Goal: Task Accomplishment & Management: Manage account settings

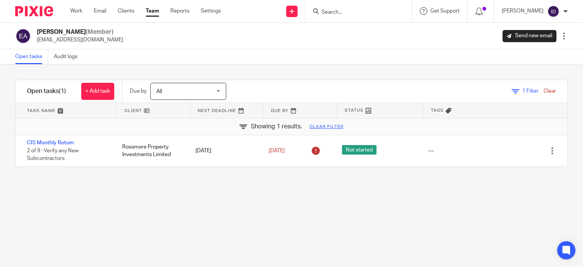
click at [351, 11] on input "Search" at bounding box center [355, 12] width 68 height 7
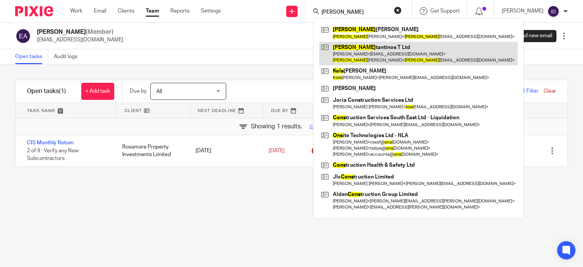
type input "[PERSON_NAME]"
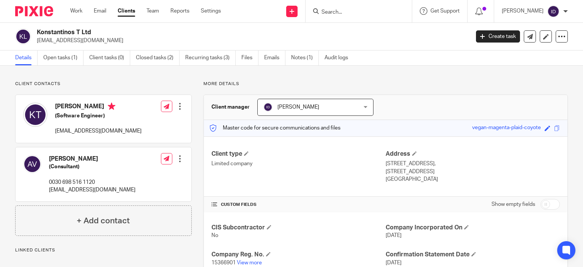
click at [172, 153] on p "Linked clients" at bounding box center [103, 250] width 176 height 6
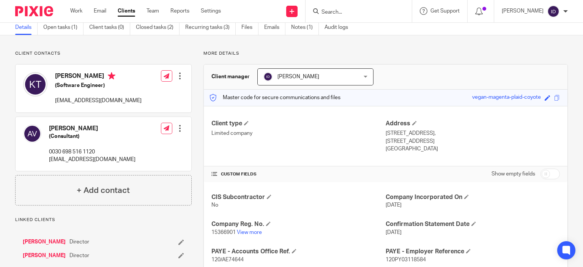
scroll to position [46, 0]
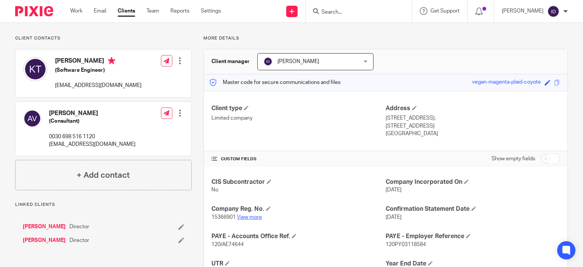
click at [248, 153] on link "View more" at bounding box center [249, 216] width 25 height 5
click at [126, 43] on div "Client contacts Angeliki Viopoulou (Consultant) 0030 698 516 1120 ageliki85v@gm…" at bounding box center [103, 112] width 176 height 155
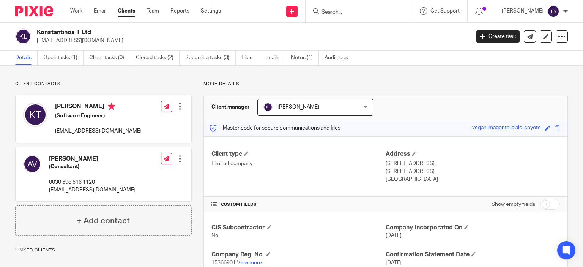
click at [348, 13] on input "Search" at bounding box center [355, 12] width 68 height 7
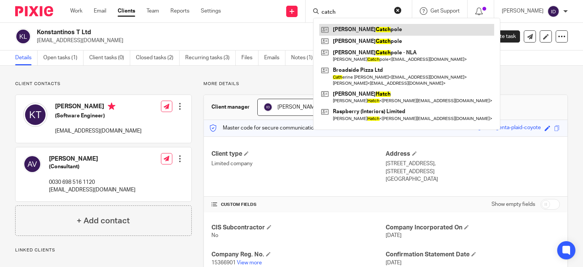
type input "catch"
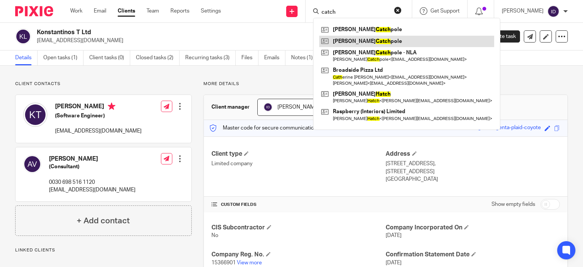
click at [362, 43] on link at bounding box center [406, 41] width 175 height 11
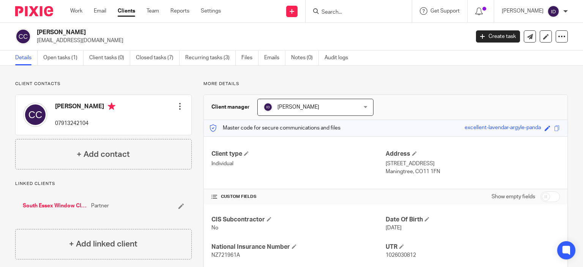
drag, startPoint x: 439, startPoint y: 173, endPoint x: 381, endPoint y: 164, distance: 58.8
click at [381, 164] on div "Client type Individual Address 19 Brunswick Gardens Mistley Maningtree, CO11 1FN" at bounding box center [386, 162] width 364 height 53
click at [436, 170] on p "Maningtree, CO11 1FN" at bounding box center [473, 172] width 174 height 8
click at [409, 172] on p "Maningtree, CO11 1FN" at bounding box center [473, 172] width 174 height 8
drag, startPoint x: 381, startPoint y: 162, endPoint x: 437, endPoint y: 173, distance: 56.9
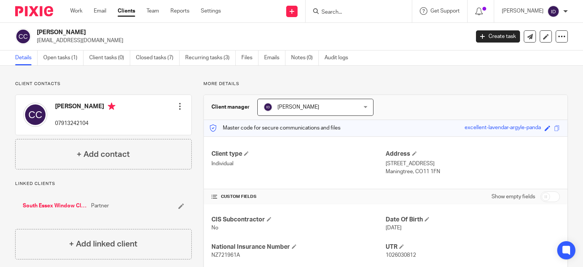
click at [437, 173] on div "Address 19 Brunswick Gardens Mistley Maningtree, CO11 1FN" at bounding box center [473, 162] width 174 height 25
copy div "19 Brunswick Gardens Mistley Maningtree, CO11 1FN"
click at [302, 59] on link "Notes (0)" at bounding box center [305, 57] width 28 height 15
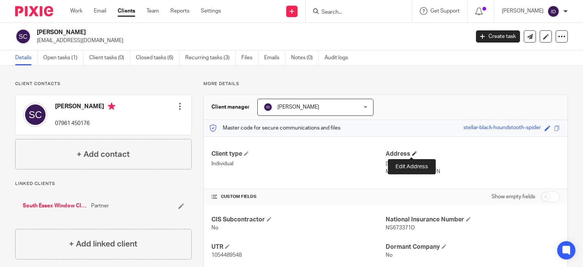
click at [412, 151] on span at bounding box center [414, 153] width 5 height 5
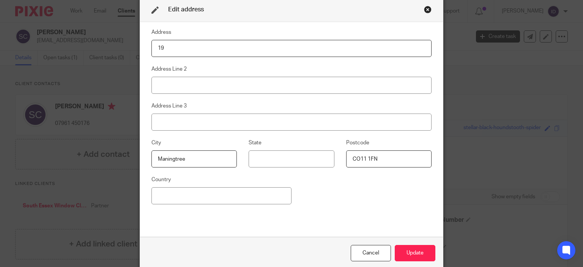
type input "1"
type input "Naufields, New Road, Naughton, Suffolk, IP7 7BX"
click at [388, 163] on input "CO11 1FN" at bounding box center [388, 158] width 85 height 17
type input "C"
type input "IP7 7BX"
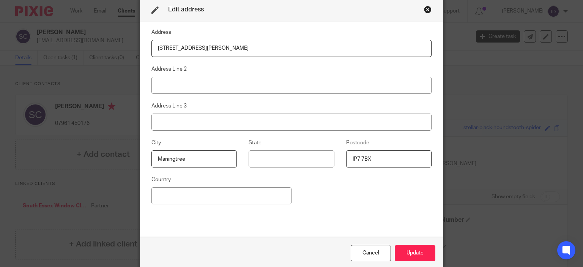
click at [219, 161] on input "Maningtree" at bounding box center [193, 158] width 85 height 17
type input "Suffolk"
type input "Naughton"
click at [198, 84] on input at bounding box center [291, 85] width 280 height 17
type input "New Road"
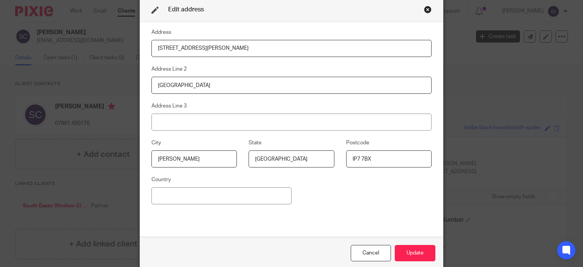
click at [276, 55] on input "Naufields, New Road, Naughton, Suffolk, IP7 7BX" at bounding box center [291, 48] width 280 height 17
type input "Naufields"
click at [420, 249] on button "Update" at bounding box center [415, 253] width 41 height 16
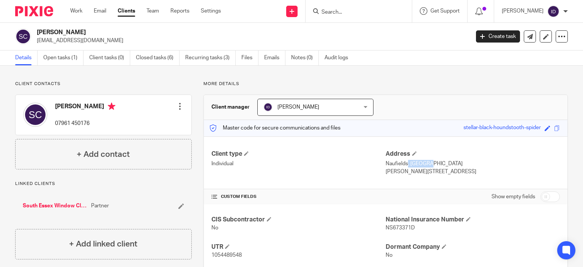
drag, startPoint x: 381, startPoint y: 164, endPoint x: 404, endPoint y: 164, distance: 22.4
click at [404, 164] on p "Naufields, New Road" at bounding box center [473, 164] width 174 height 8
copy p "Naufields"
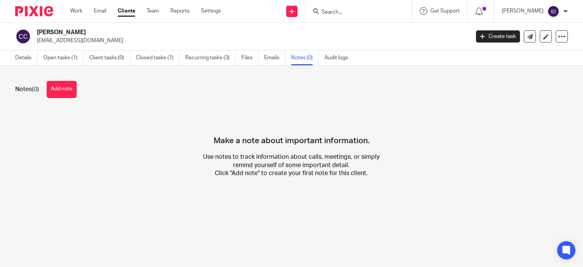
click at [63, 86] on button "Add note" at bounding box center [62, 89] width 30 height 17
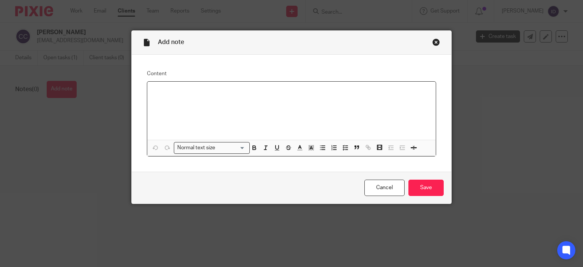
click at [189, 106] on div at bounding box center [291, 111] width 289 height 58
click at [424, 186] on input "Save" at bounding box center [425, 187] width 35 height 16
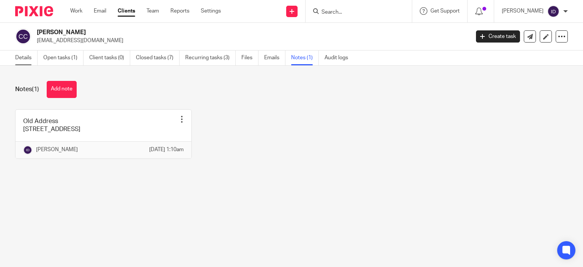
click at [22, 60] on link "Details" at bounding box center [26, 57] width 22 height 15
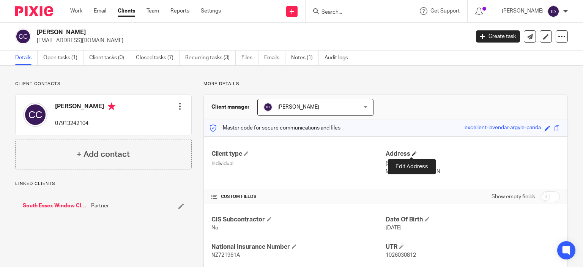
click at [412, 153] on span at bounding box center [414, 153] width 5 height 5
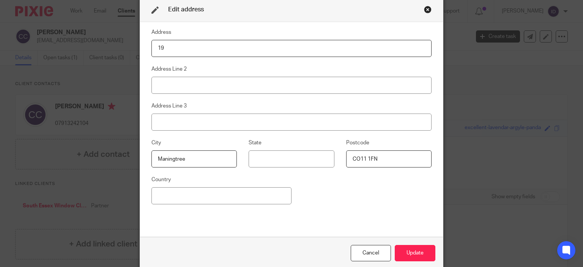
type input "1"
type input "[STREET_ADDRESS]"
click at [273, 158] on input at bounding box center [291, 158] width 85 height 17
click at [288, 48] on input "[STREET_ADDRESS]" at bounding box center [291, 48] width 280 height 17
drag, startPoint x: 304, startPoint y: 53, endPoint x: 141, endPoint y: 43, distance: 163.1
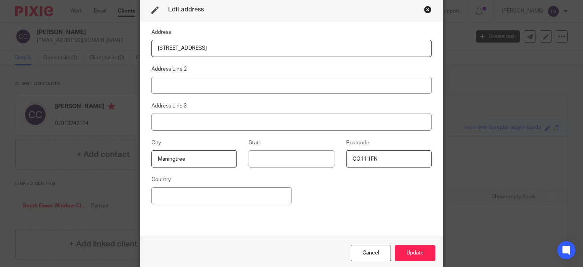
click at [141, 43] on div "Address [STREET_ADDRESS] Address Line 2 Address Line 3 City [GEOGRAPHIC_DATA] P…" at bounding box center [291, 129] width 303 height 215
paste input "[STREET_ADDRESS][PERSON_NAME]"
type input "[STREET_ADDRESS][PERSON_NAME]"
click at [200, 156] on input "Maningtree" at bounding box center [193, 158] width 85 height 17
type input "M"
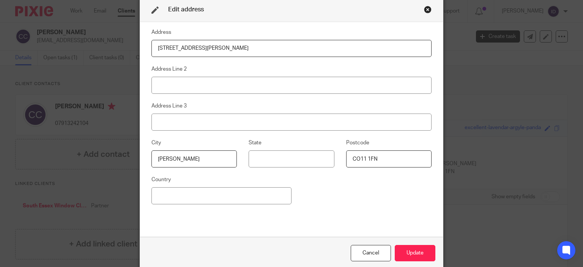
type input "[PERSON_NAME]"
type input "[GEOGRAPHIC_DATA]"
type input "IP7 7BX"
click at [183, 92] on input at bounding box center [291, 85] width 280 height 17
type input "[GEOGRAPHIC_DATA]"
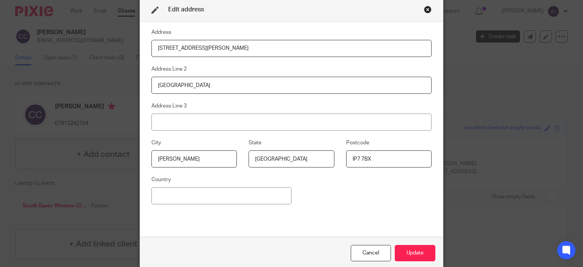
click at [289, 48] on input "[STREET_ADDRESS][PERSON_NAME]" at bounding box center [291, 48] width 280 height 17
type input "Naufields"
click at [417, 247] on button "Update" at bounding box center [415, 253] width 41 height 16
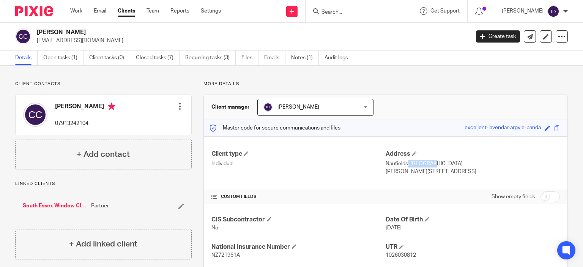
drag, startPoint x: 381, startPoint y: 163, endPoint x: 405, endPoint y: 164, distance: 23.5
click at [405, 164] on p "Naufields, [GEOGRAPHIC_DATA]" at bounding box center [473, 164] width 174 height 8
copy p "[PERSON_NAME],"
drag, startPoint x: 428, startPoint y: 171, endPoint x: 443, endPoint y: 170, distance: 15.6
click at [443, 170] on p "[PERSON_NAME][STREET_ADDRESS]" at bounding box center [473, 172] width 174 height 8
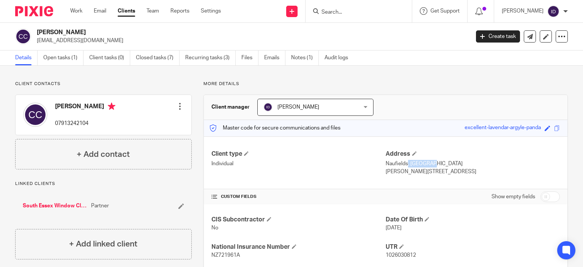
drag, startPoint x: 447, startPoint y: 170, endPoint x: 427, endPoint y: 171, distance: 19.7
click at [427, 171] on p "[PERSON_NAME][STREET_ADDRESS]" at bounding box center [473, 172] width 174 height 8
copy p "IP7 7BX"
drag, startPoint x: 382, startPoint y: 163, endPoint x: 403, endPoint y: 165, distance: 21.7
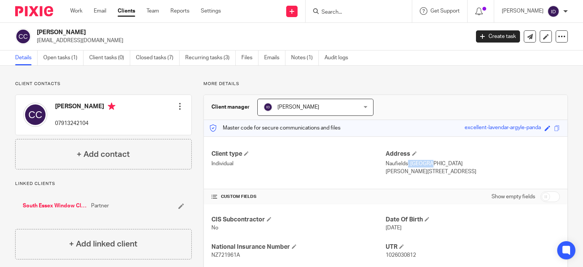
click at [403, 165] on p "Naufields, [GEOGRAPHIC_DATA]" at bounding box center [473, 164] width 174 height 8
copy p "Naufields"
drag, startPoint x: 407, startPoint y: 162, endPoint x: 434, endPoint y: 164, distance: 27.3
click at [434, 164] on p "Naufields, [GEOGRAPHIC_DATA]" at bounding box center [473, 164] width 174 height 8
copy p "[GEOGRAPHIC_DATA]"
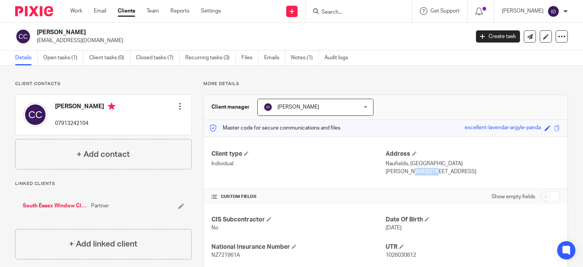
drag, startPoint x: 382, startPoint y: 171, endPoint x: 405, endPoint y: 173, distance: 23.6
click at [405, 173] on p "[PERSON_NAME][STREET_ADDRESS]" at bounding box center [473, 172] width 174 height 8
copy p "[PERSON_NAME]"
drag, startPoint x: 427, startPoint y: 172, endPoint x: 446, endPoint y: 172, distance: 19.7
click at [446, 172] on p "[PERSON_NAME][STREET_ADDRESS]" at bounding box center [473, 172] width 174 height 8
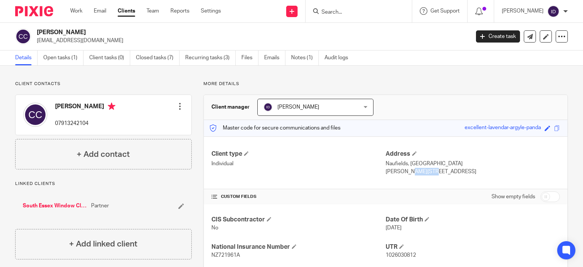
copy p "IP7 7BX"
drag, startPoint x: 382, startPoint y: 165, endPoint x: 404, endPoint y: 165, distance: 22.0
click at [404, 165] on p "Naufields, [GEOGRAPHIC_DATA]" at bounding box center [473, 164] width 174 height 8
copy p "Naufields"
drag, startPoint x: 407, startPoint y: 164, endPoint x: 430, endPoint y: 162, distance: 23.6
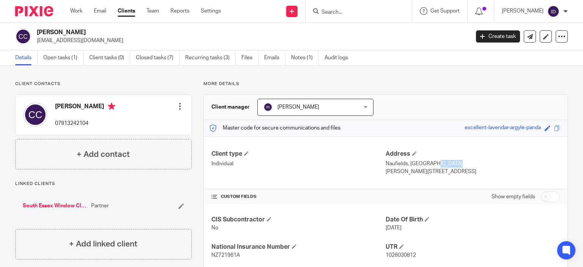
click at [430, 162] on p "Naufields, [GEOGRAPHIC_DATA]" at bounding box center [473, 164] width 174 height 8
copy p "[GEOGRAPHIC_DATA]"
drag, startPoint x: 383, startPoint y: 171, endPoint x: 404, endPoint y: 175, distance: 20.9
click at [404, 175] on div "Client type Individual Address Naufields, [GEOGRAPHIC_DATA] [STREET_ADDRESS]" at bounding box center [386, 162] width 364 height 53
copy p "[PERSON_NAME]"
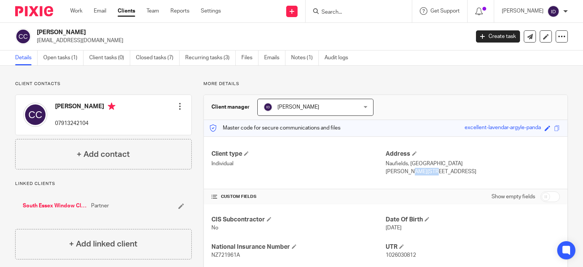
drag, startPoint x: 427, startPoint y: 172, endPoint x: 452, endPoint y: 170, distance: 25.8
click at [452, 170] on p "[PERSON_NAME][STREET_ADDRESS]" at bounding box center [473, 172] width 174 height 8
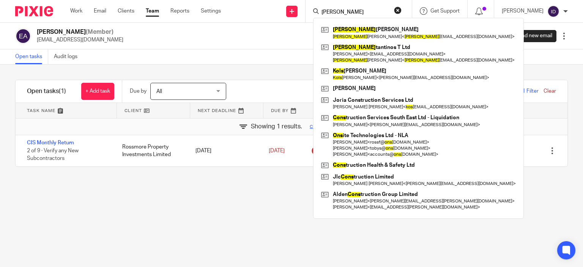
drag, startPoint x: 217, startPoint y: 215, endPoint x: 216, endPoint y: 270, distance: 54.7
click at [216, 266] on html "Work Email Clients Team Reports Settings Work Email Clients Team Reports Settin…" at bounding box center [291, 133] width 583 height 267
